Goal: Task Accomplishment & Management: Manage account settings

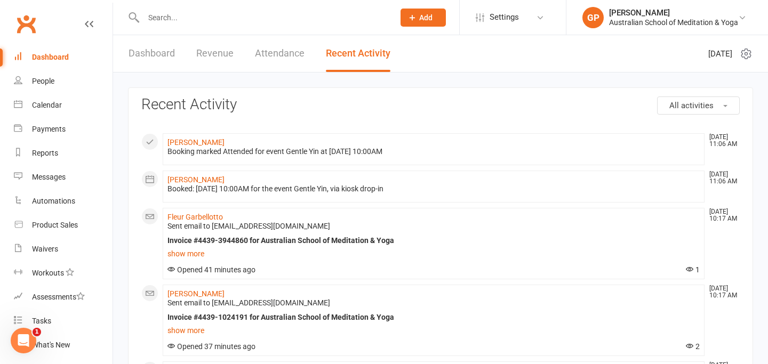
click at [163, 21] on input "text" at bounding box center [263, 17] width 246 height 15
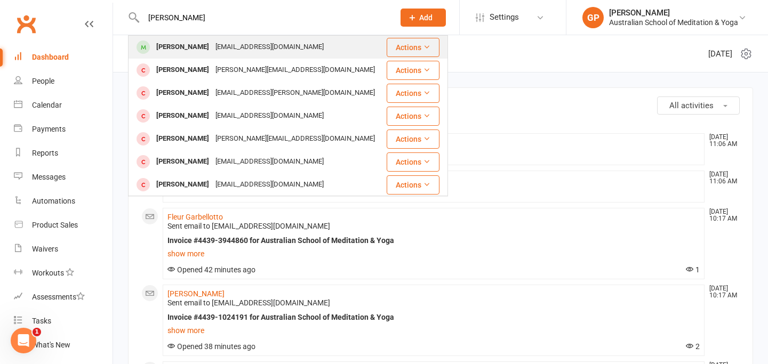
type input "[PERSON_NAME]"
click at [186, 43] on div "[PERSON_NAME]" at bounding box center [182, 46] width 59 height 15
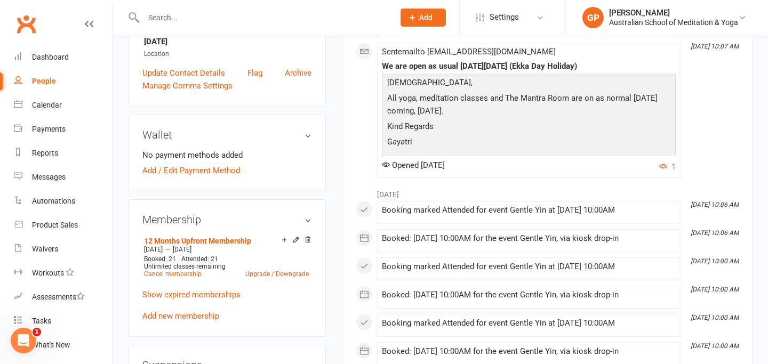
scroll to position [263, 0]
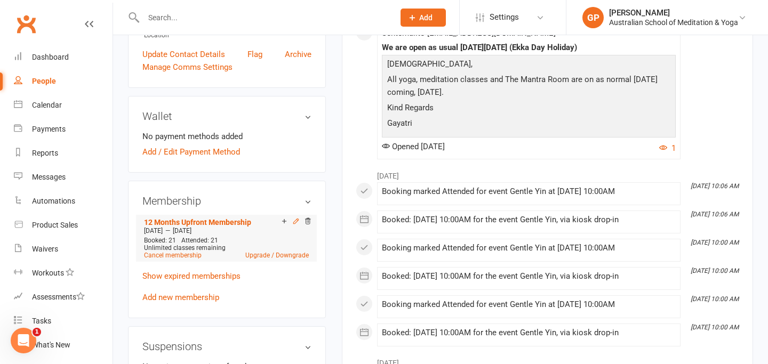
click at [293, 222] on icon at bounding box center [295, 221] width 5 height 5
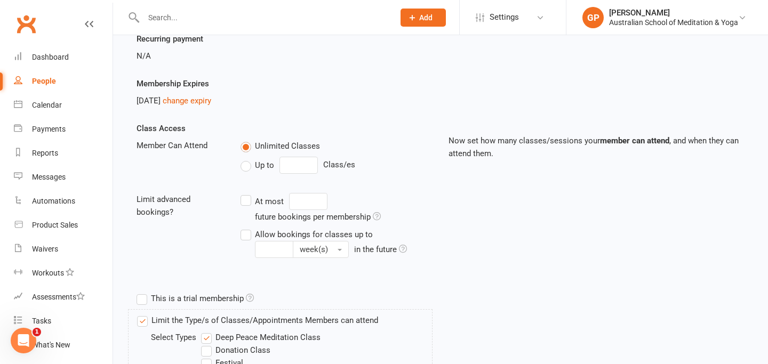
scroll to position [149, 0]
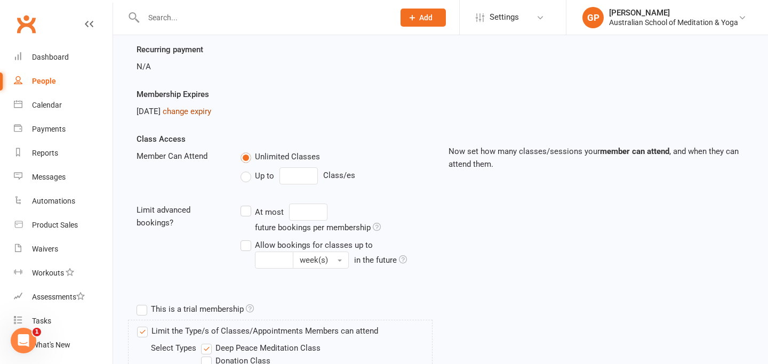
click at [208, 114] on link "change expiry" at bounding box center [187, 112] width 49 height 10
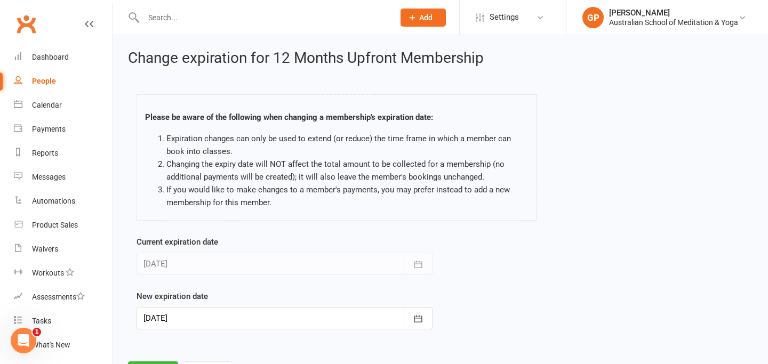
click at [231, 318] on div at bounding box center [284, 318] width 296 height 22
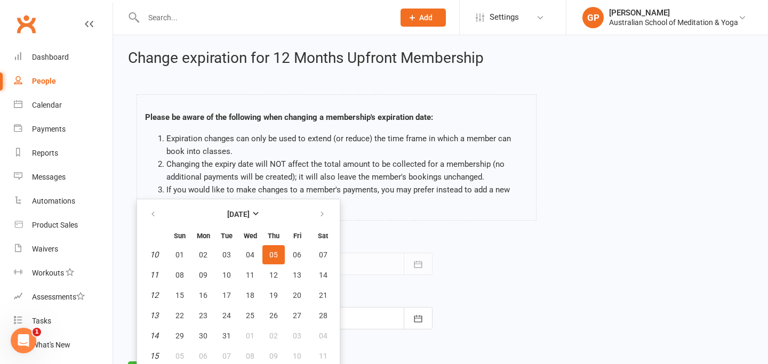
scroll to position [2, 0]
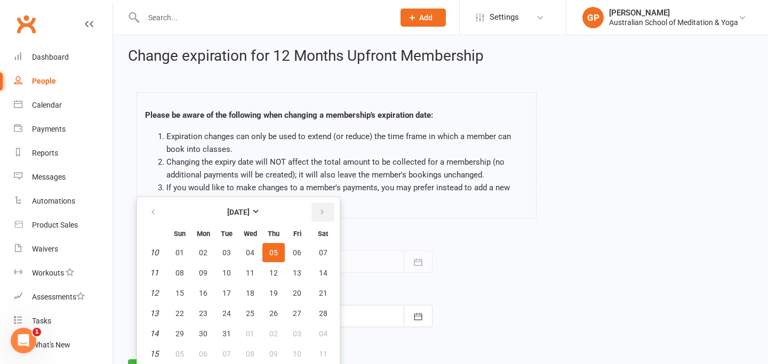
click at [320, 213] on icon "button" at bounding box center [321, 212] width 7 height 9
click at [181, 276] on span "05" at bounding box center [179, 273] width 9 height 9
type input "[DATE]"
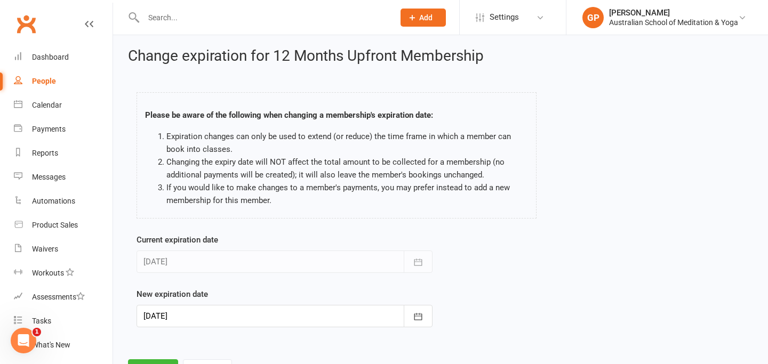
scroll to position [50, 0]
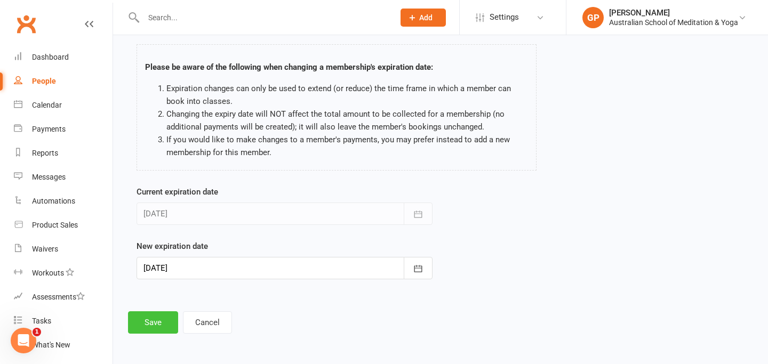
click at [158, 320] on button "Save" at bounding box center [153, 322] width 50 height 22
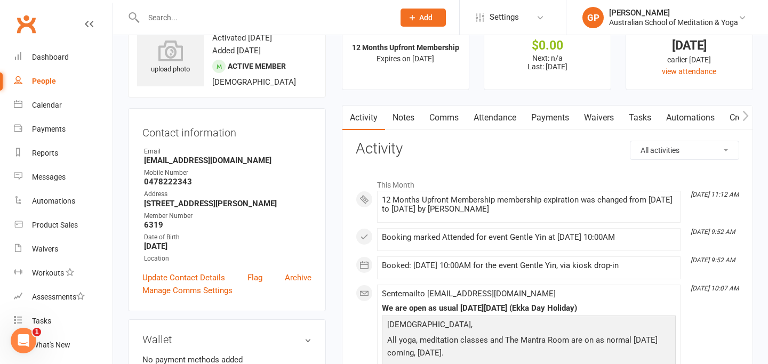
scroll to position [59, 0]
